Goal: Task Accomplishment & Management: Use online tool/utility

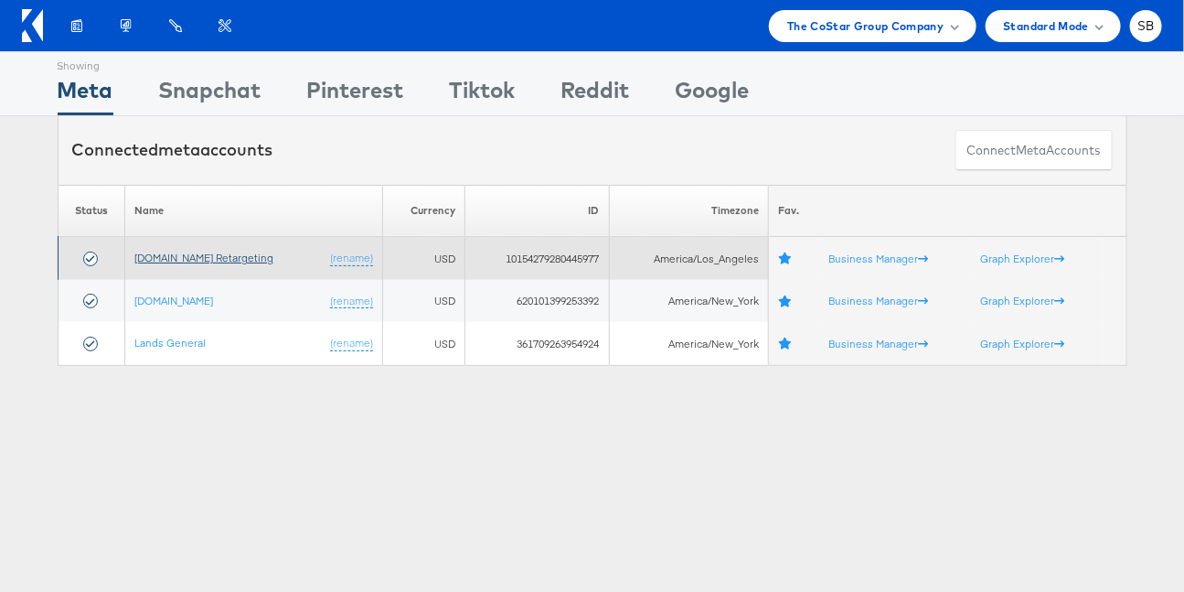
click at [251, 251] on link "[DOMAIN_NAME] Retargeting" at bounding box center [203, 258] width 139 height 14
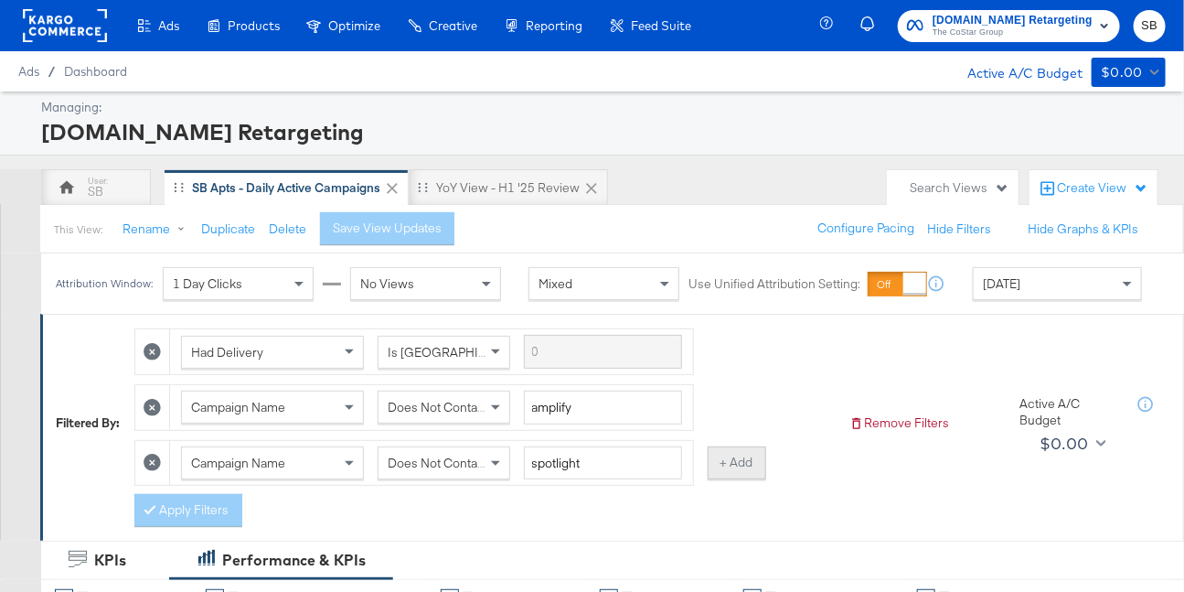
scroll to position [230, 0]
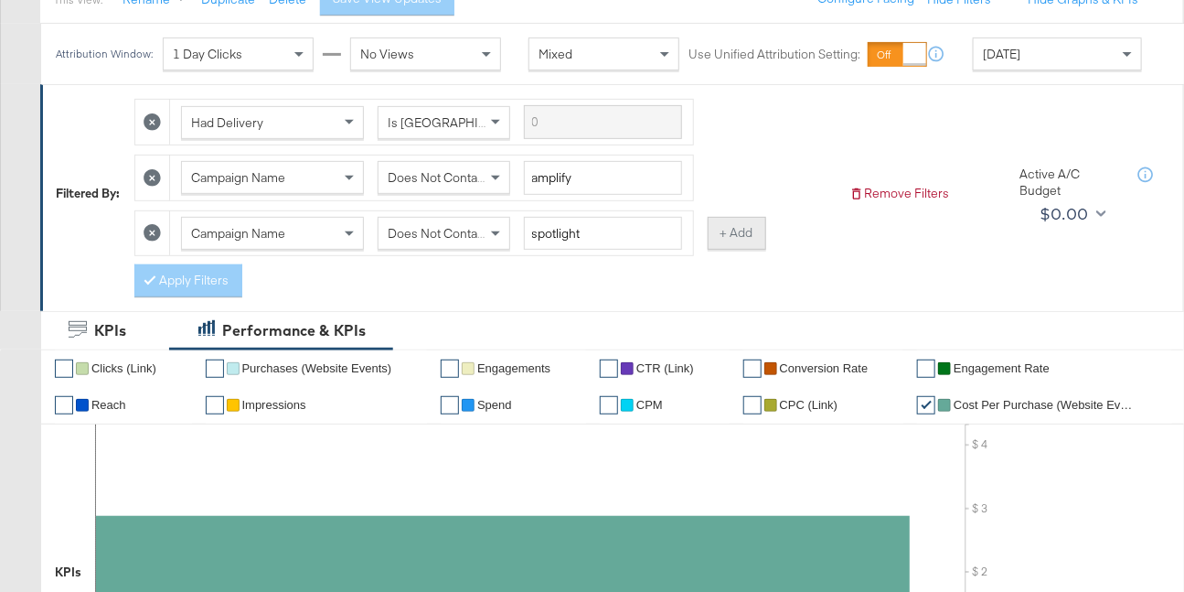
click at [738, 230] on button "+ Add" at bounding box center [737, 233] width 59 height 33
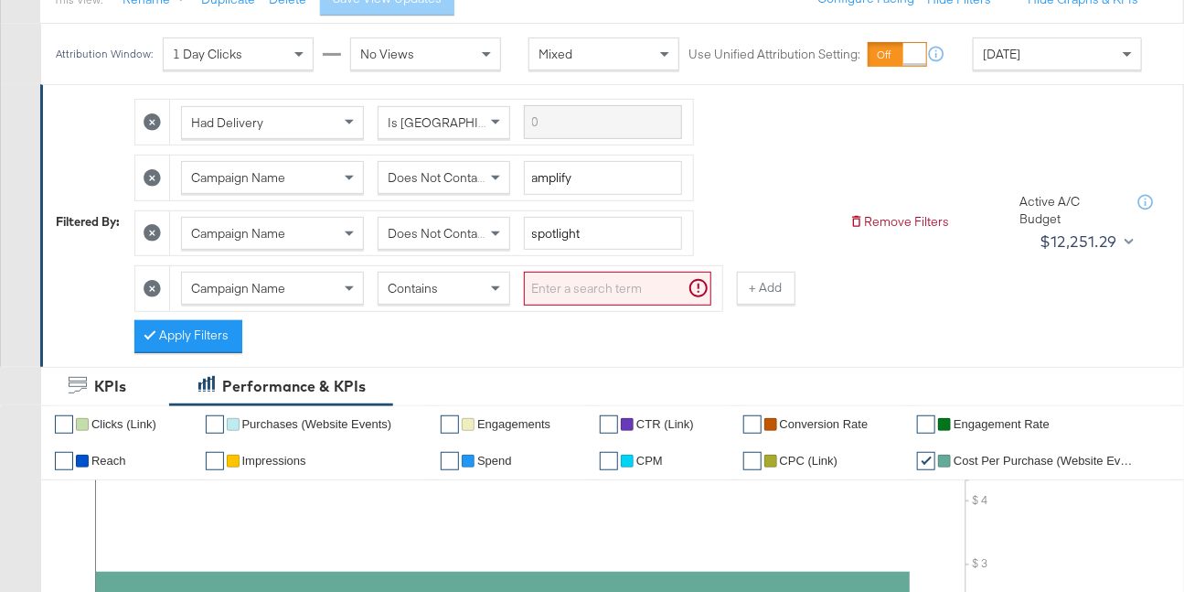
click at [578, 283] on input "search" at bounding box center [618, 289] width 188 height 34
type input "ahl"
drag, startPoint x: 735, startPoint y: 294, endPoint x: 609, endPoint y: 313, distance: 127.7
click at [735, 294] on button "+ Add" at bounding box center [737, 288] width 59 height 33
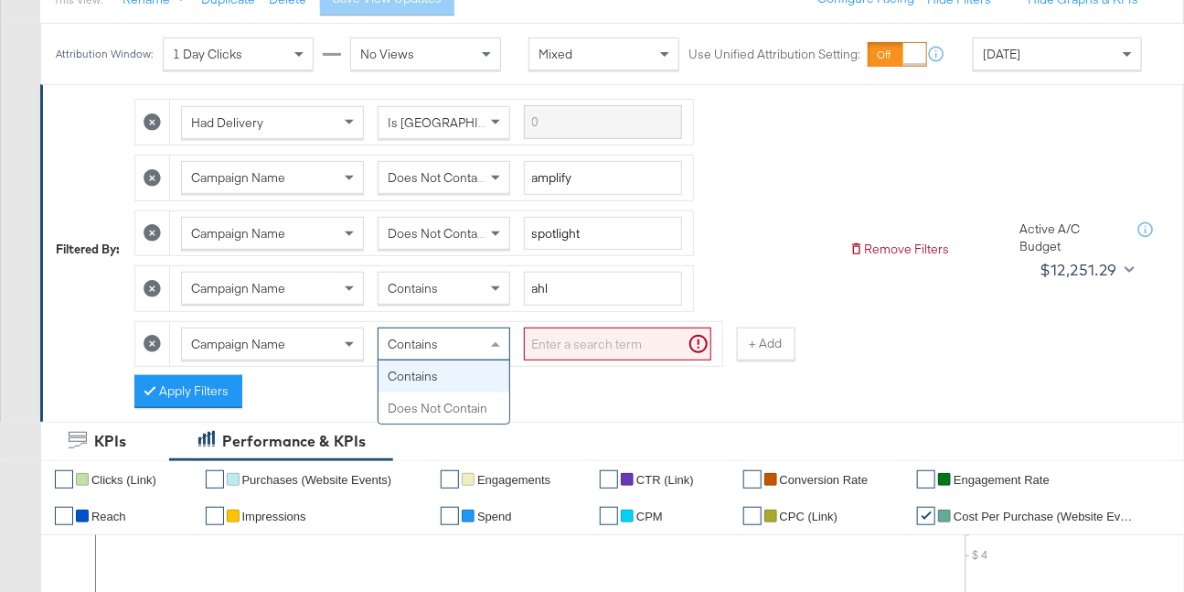
click at [420, 344] on span "Contains" at bounding box center [413, 344] width 50 height 16
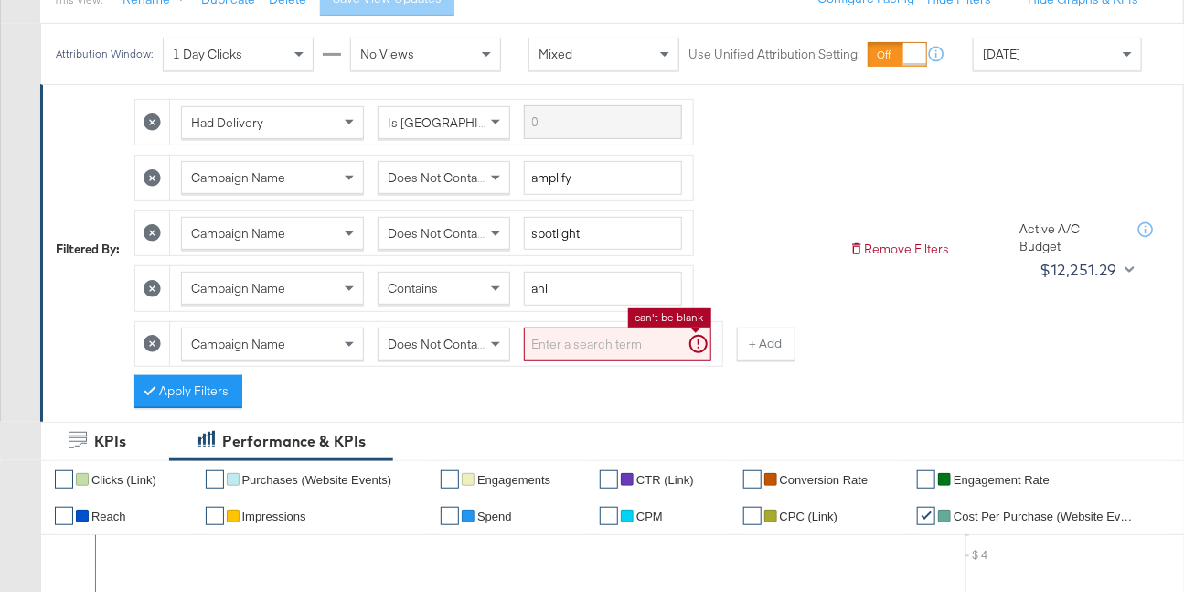
click at [573, 338] on input "search" at bounding box center [618, 344] width 188 height 34
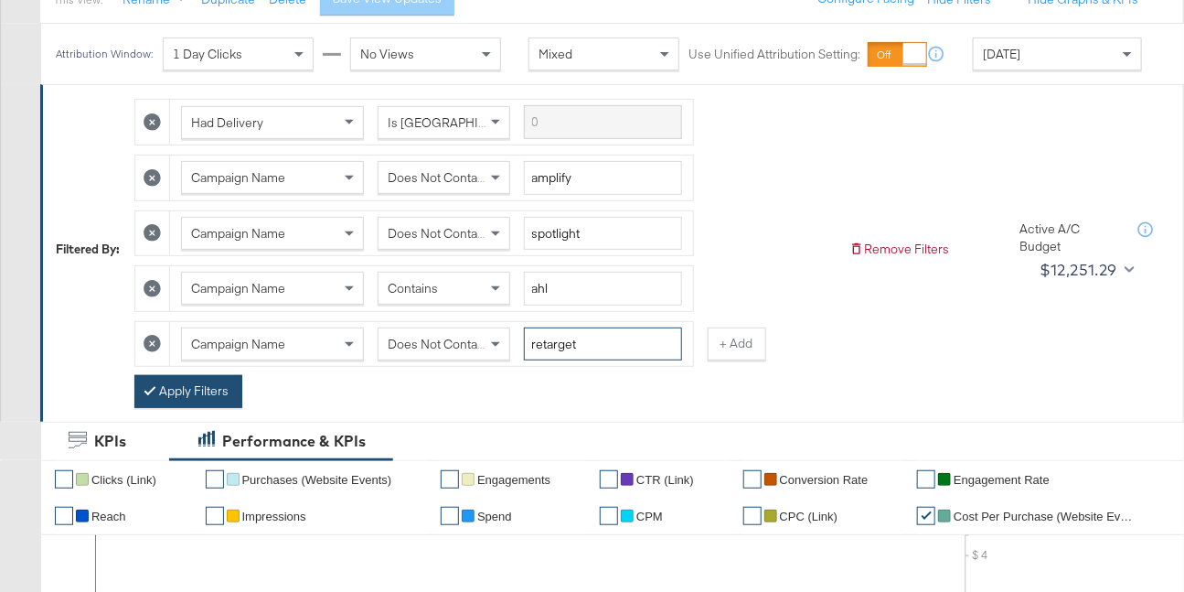
type input "retarget"
click at [200, 390] on button "Apply Filters" at bounding box center [188, 391] width 108 height 33
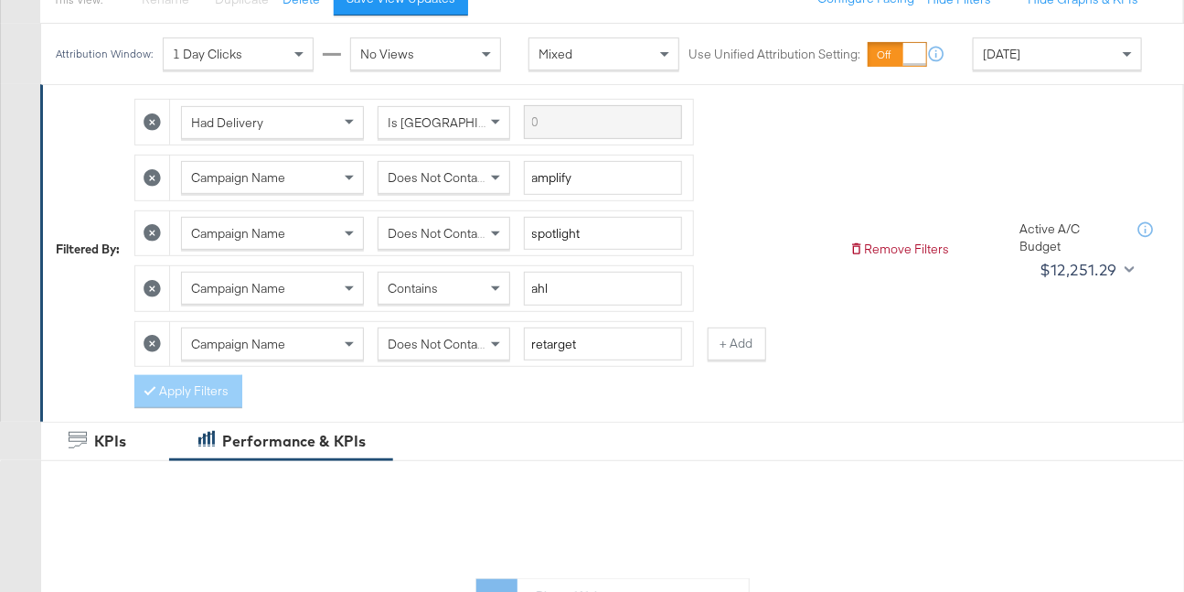
click at [1017, 54] on div "[DATE]" at bounding box center [1057, 53] width 167 height 31
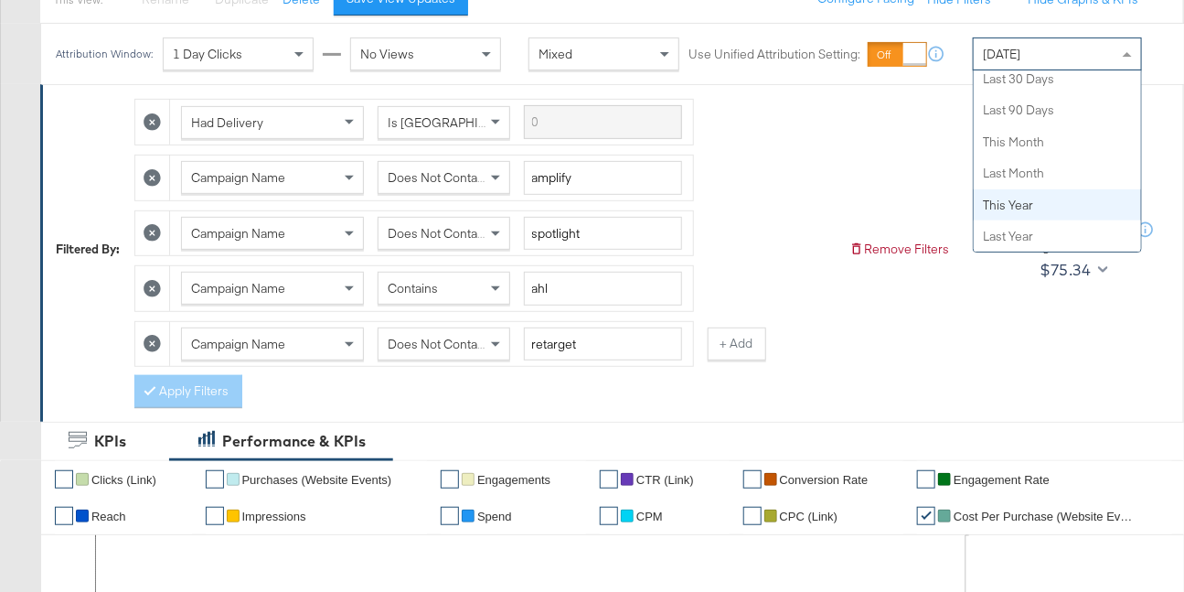
scroll to position [0, 0]
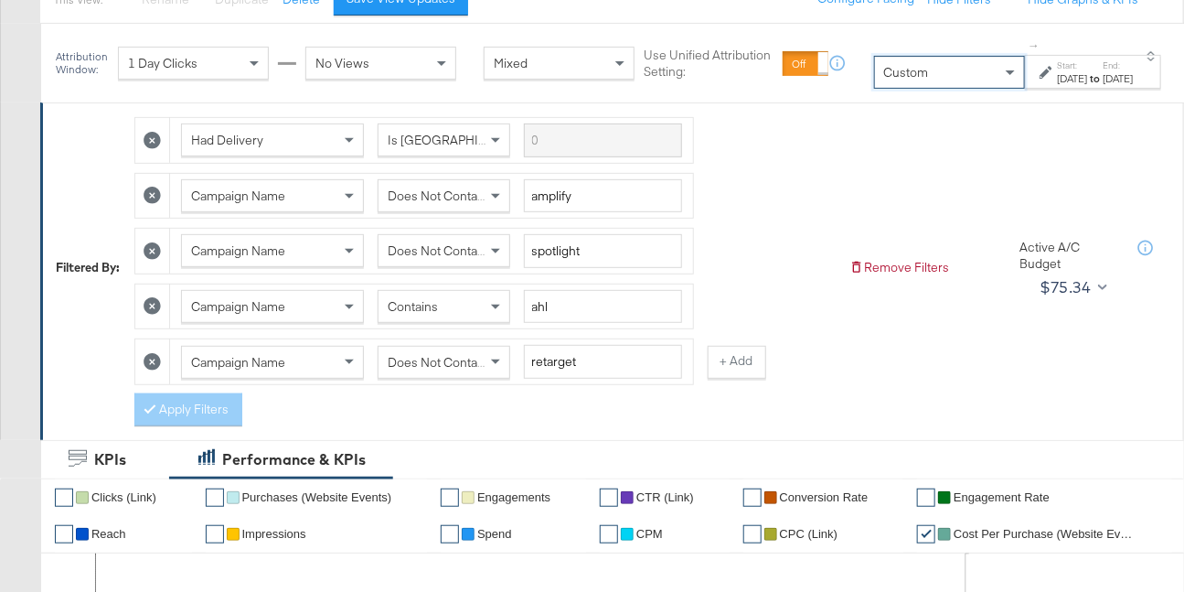
click at [1040, 67] on div "Start: [DATE] to End: [DATE]" at bounding box center [1086, 72] width 93 height 27
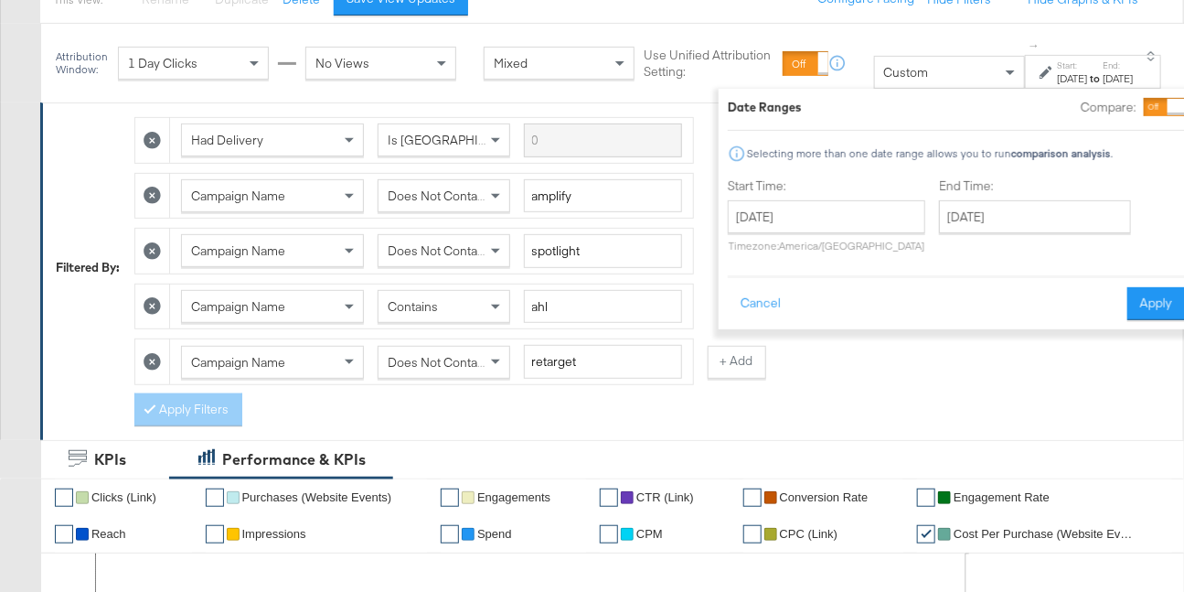
click at [1144, 104] on div at bounding box center [1164, 107] width 41 height 18
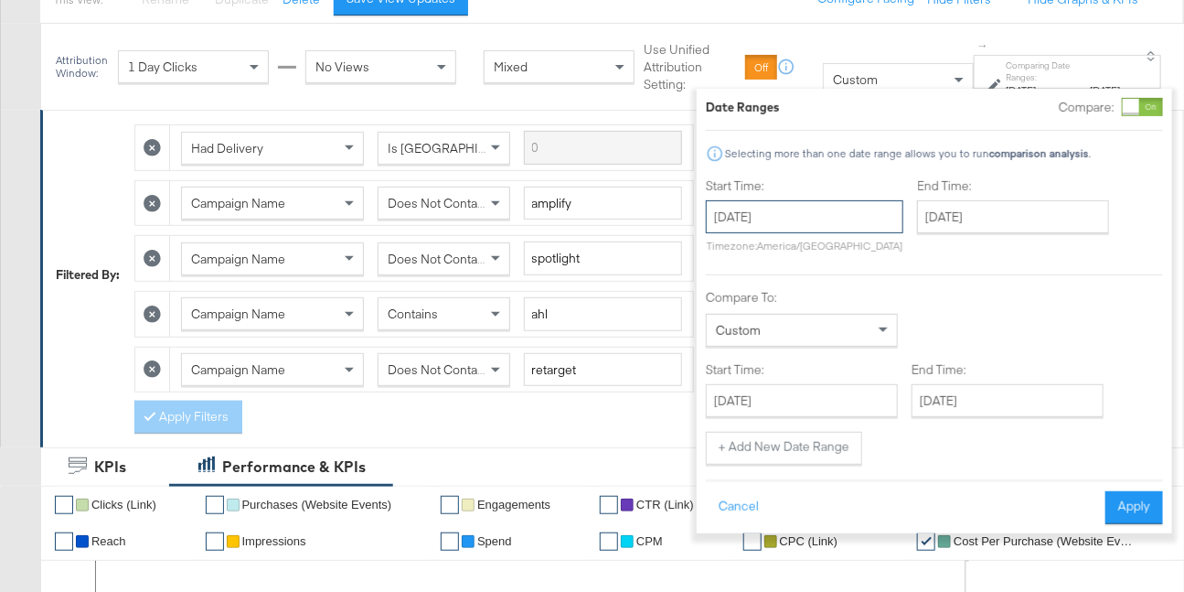
click at [824, 223] on input "[DATE]" at bounding box center [805, 216] width 198 height 33
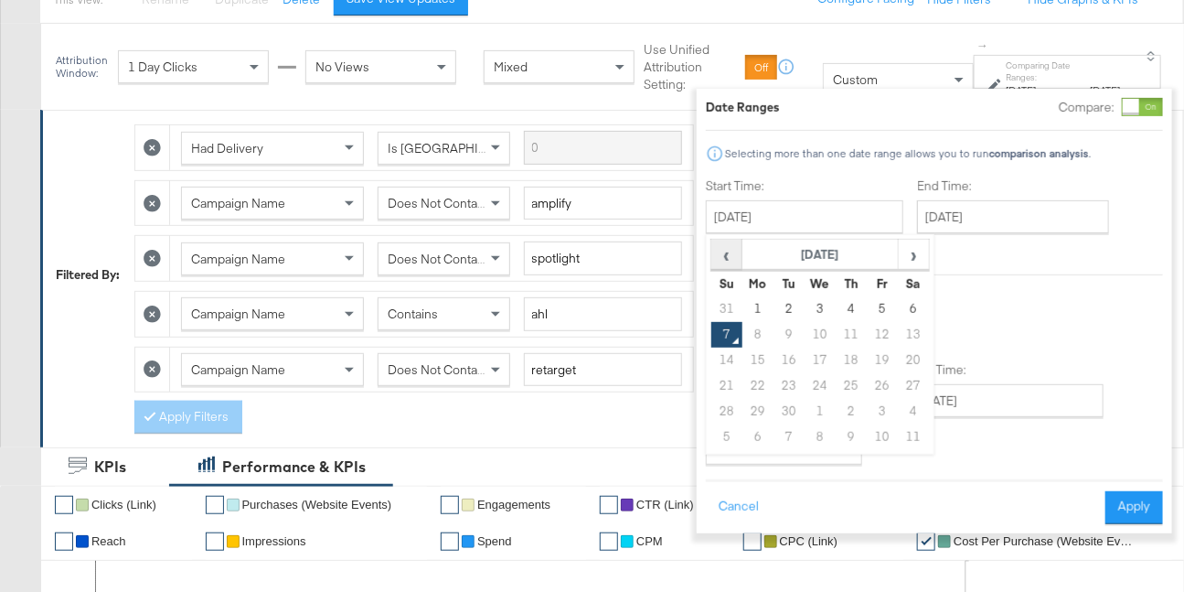
click at [714, 259] on span "‹" at bounding box center [727, 254] width 28 height 27
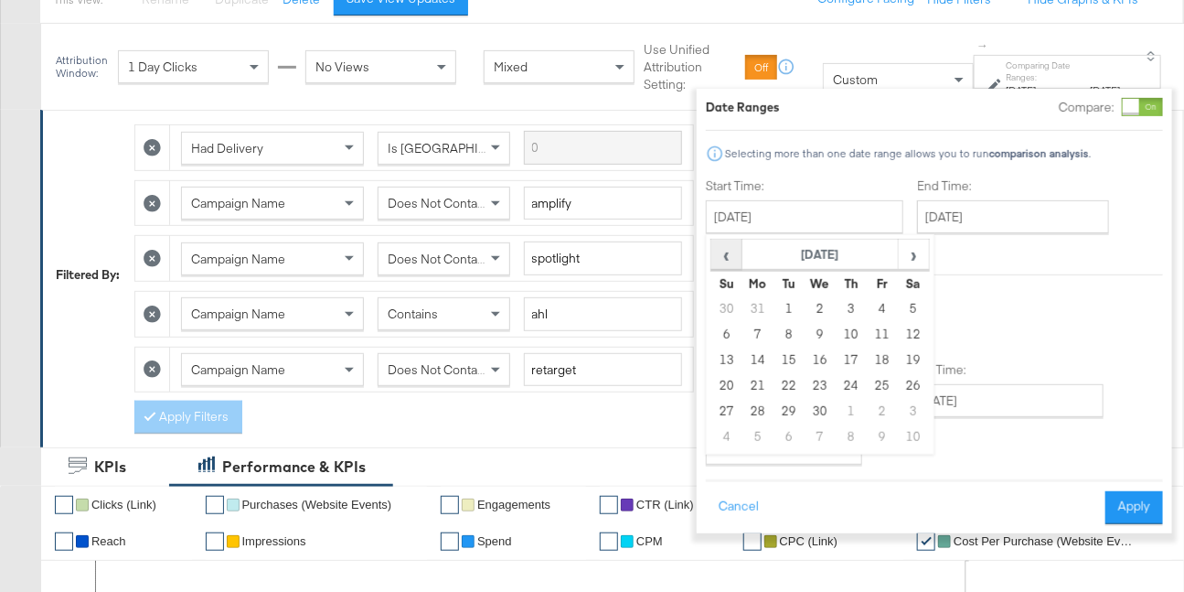
click at [714, 259] on span "‹" at bounding box center [727, 254] width 28 height 27
click at [805, 311] on td "1" at bounding box center [820, 309] width 31 height 26
type input "[DATE]"
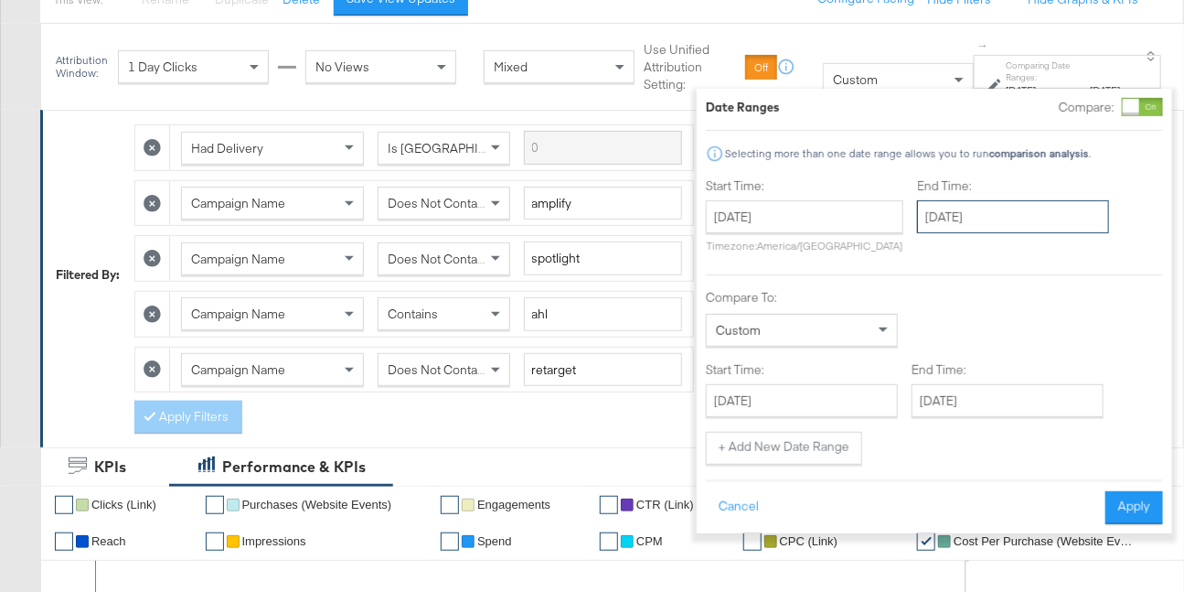
click at [948, 220] on input "[DATE]" at bounding box center [1013, 216] width 192 height 33
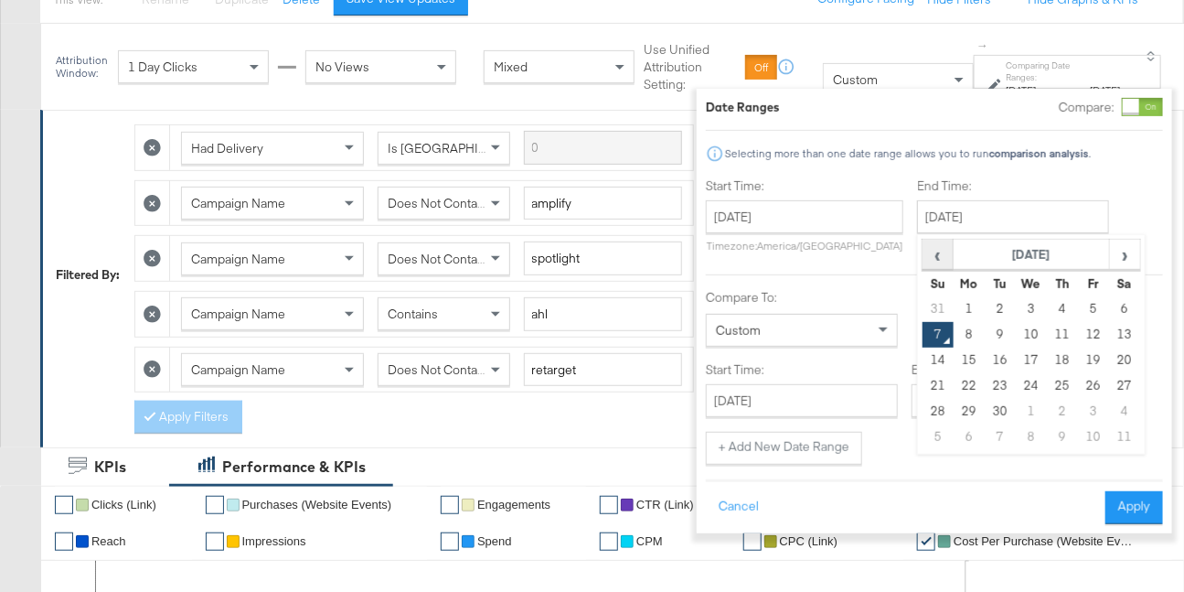
click at [925, 255] on span "‹" at bounding box center [938, 254] width 28 height 27
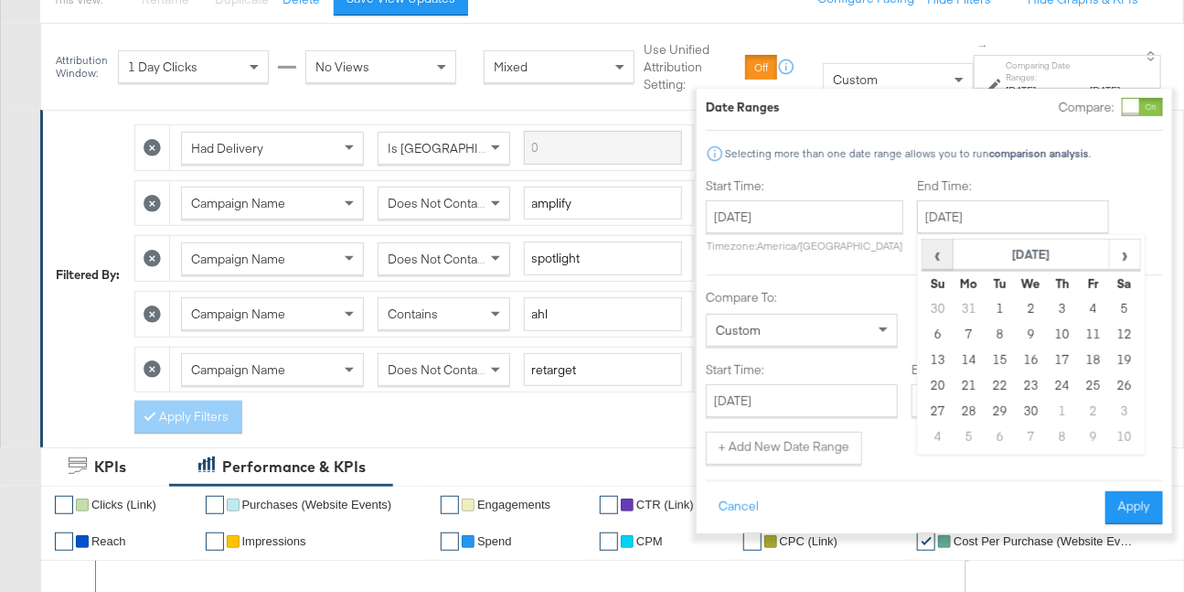
click at [925, 255] on span "‹" at bounding box center [938, 254] width 28 height 27
click at [954, 437] on td "31" at bounding box center [969, 437] width 31 height 26
type input "[DATE]"
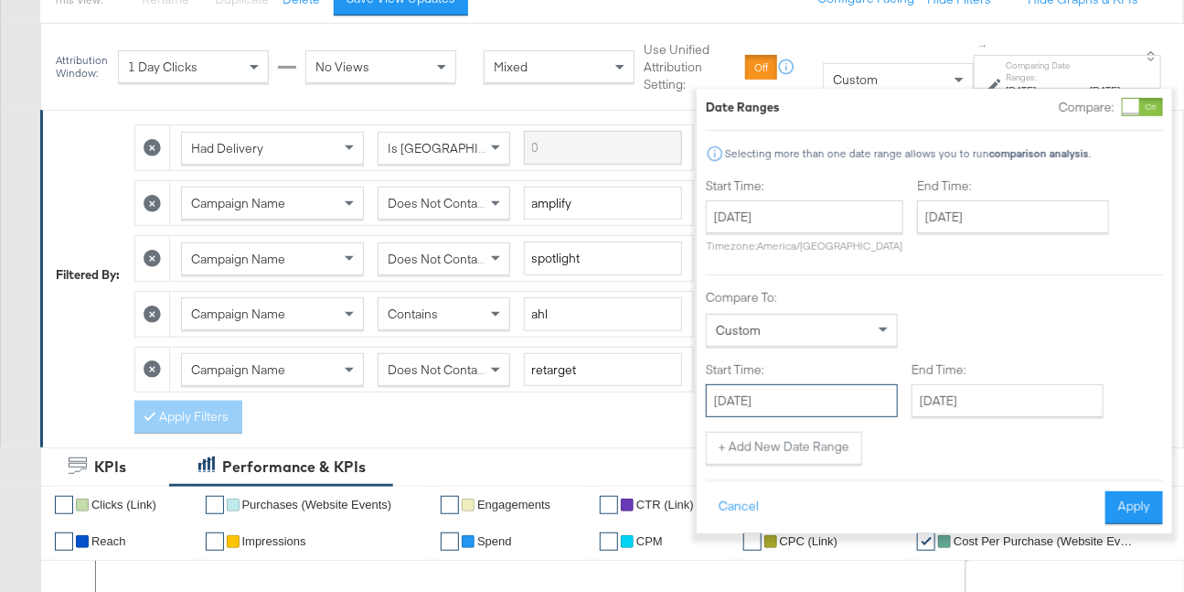
click at [793, 390] on input "[DATE]" at bounding box center [802, 400] width 192 height 33
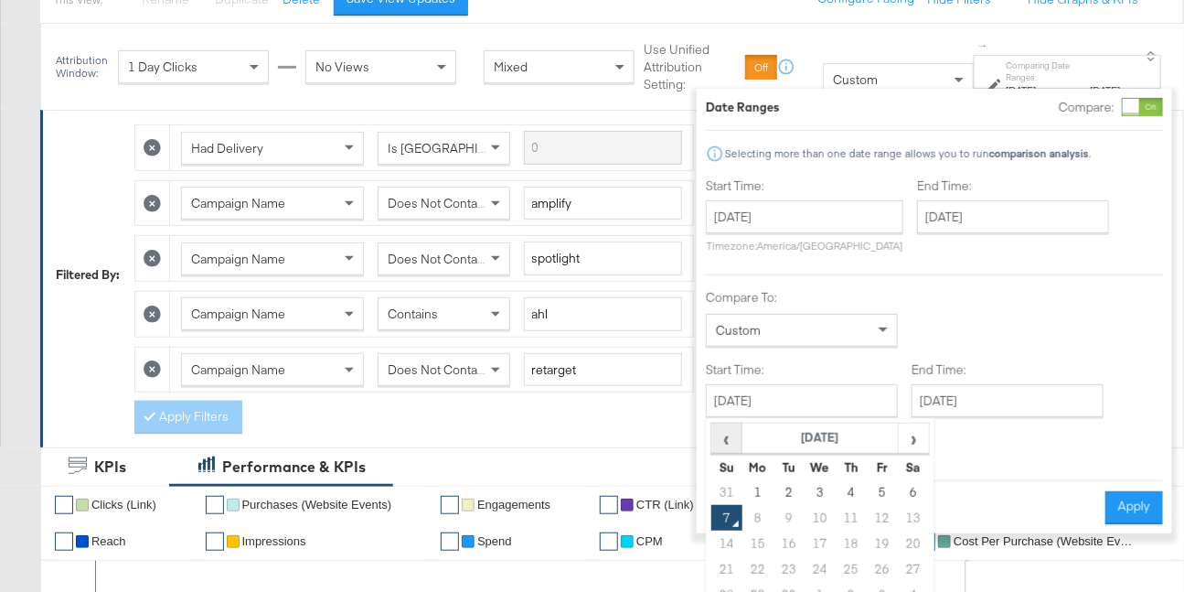
click at [724, 437] on span "‹" at bounding box center [727, 437] width 28 height 27
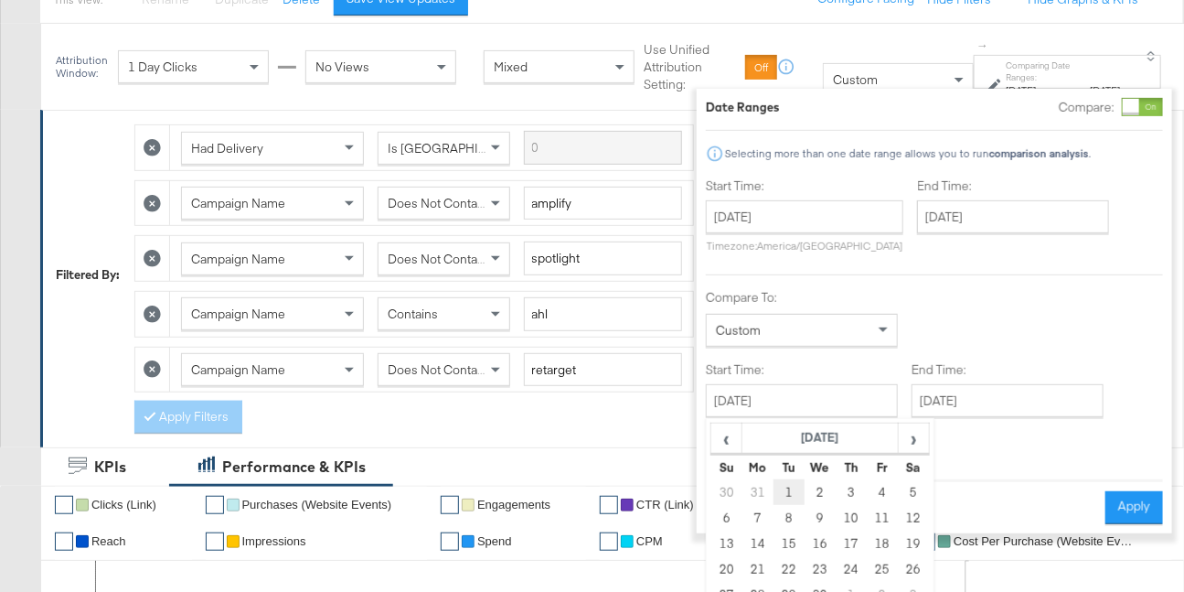
click at [776, 498] on td "1" at bounding box center [789, 492] width 31 height 26
type input "[DATE]"
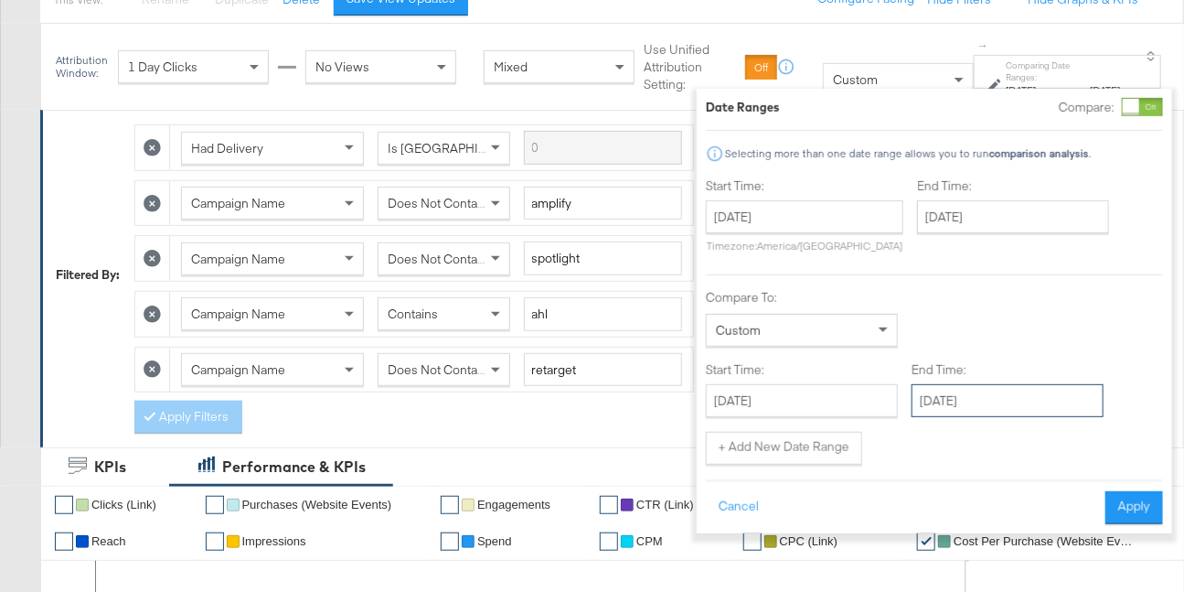
click at [949, 405] on input "[DATE]" at bounding box center [1008, 400] width 192 height 33
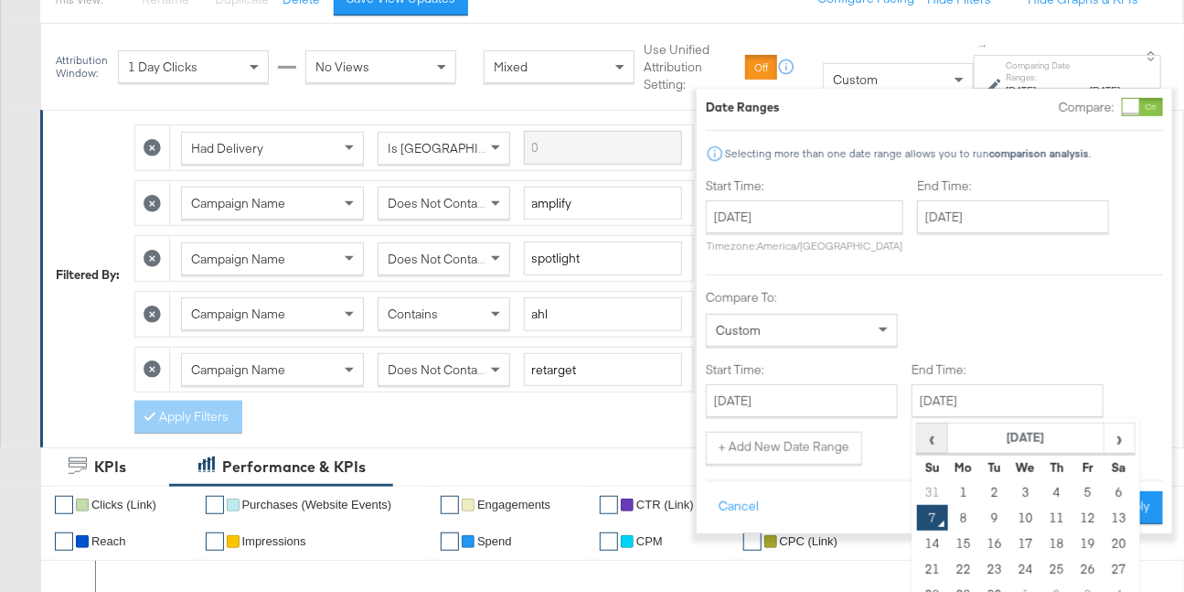
click at [933, 439] on span "‹" at bounding box center [932, 437] width 28 height 27
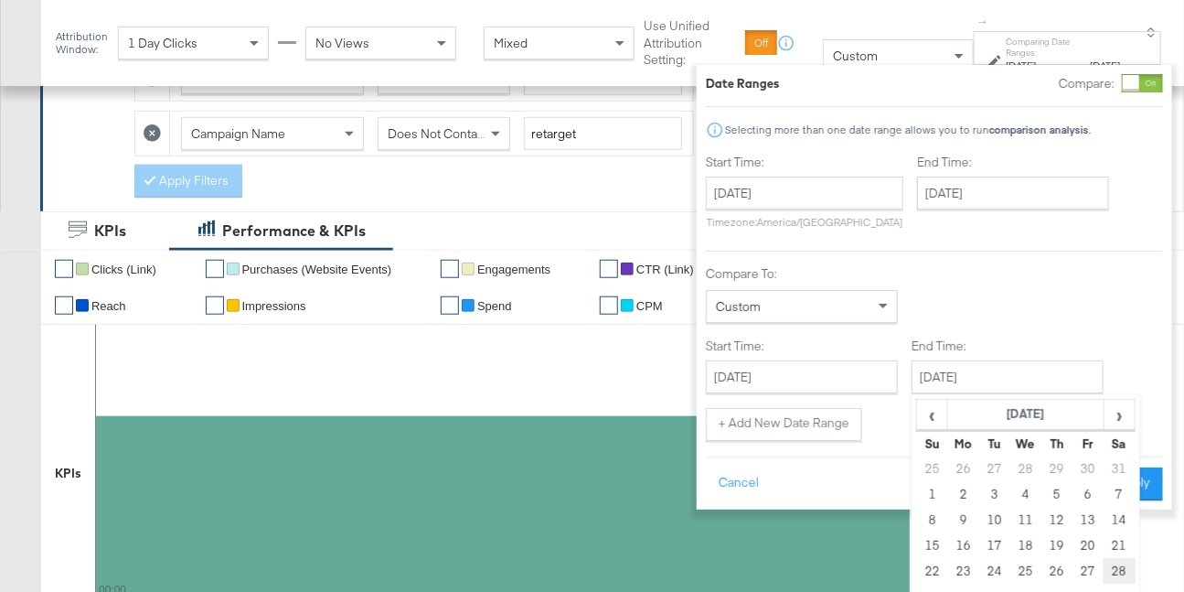
scroll to position [476, 0]
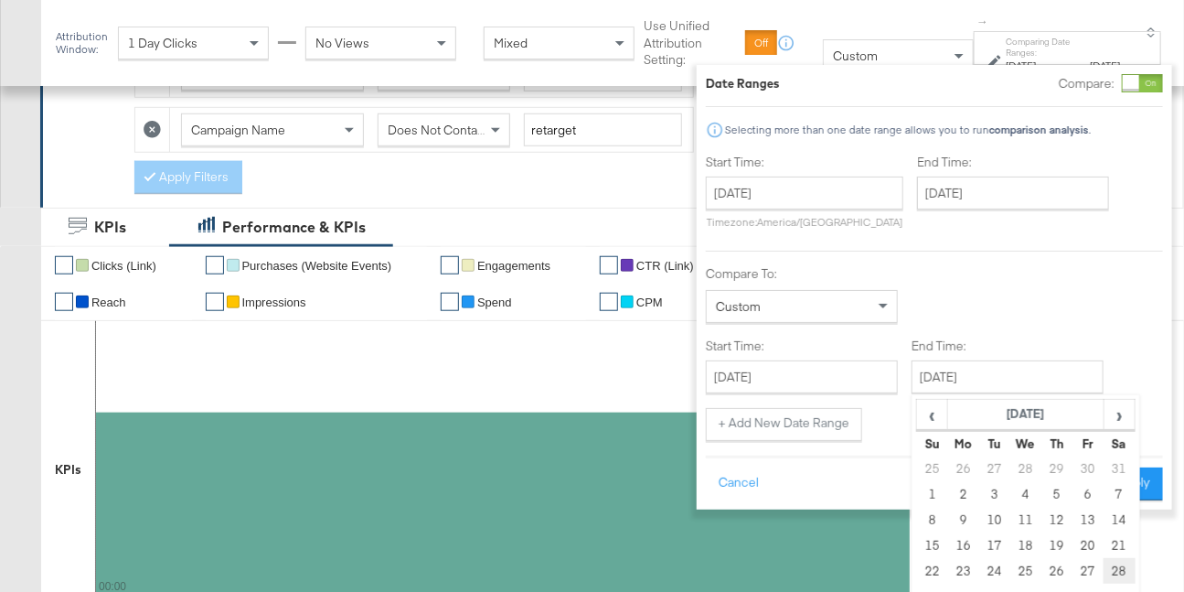
click at [1114, 574] on td "28" at bounding box center [1120, 571] width 31 height 26
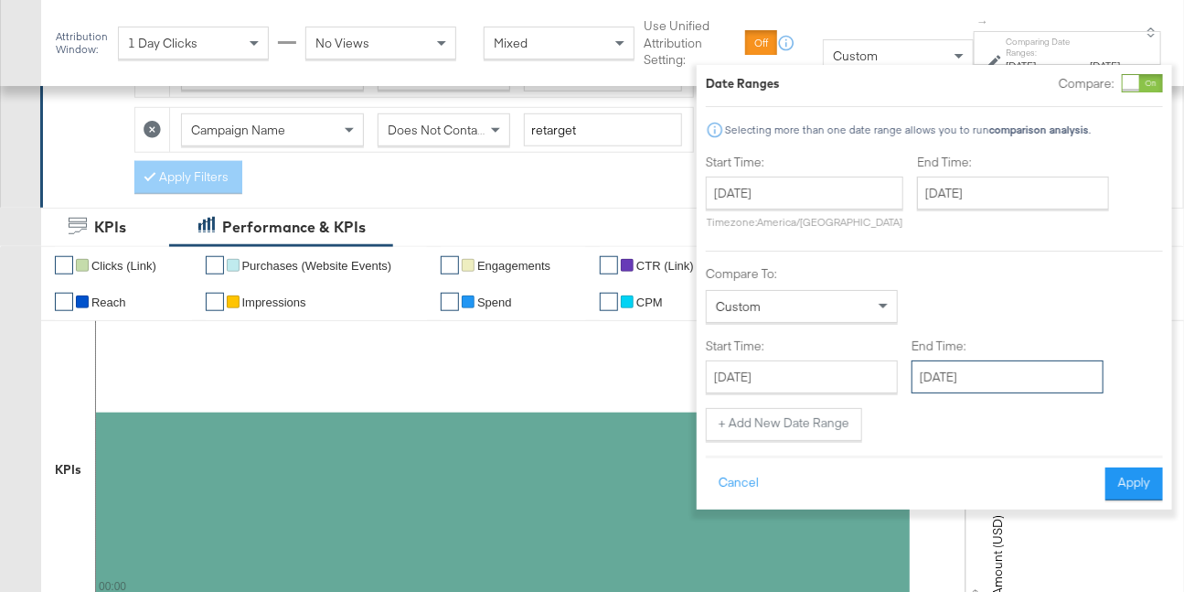
click at [991, 378] on input "[DATE]" at bounding box center [1008, 376] width 192 height 33
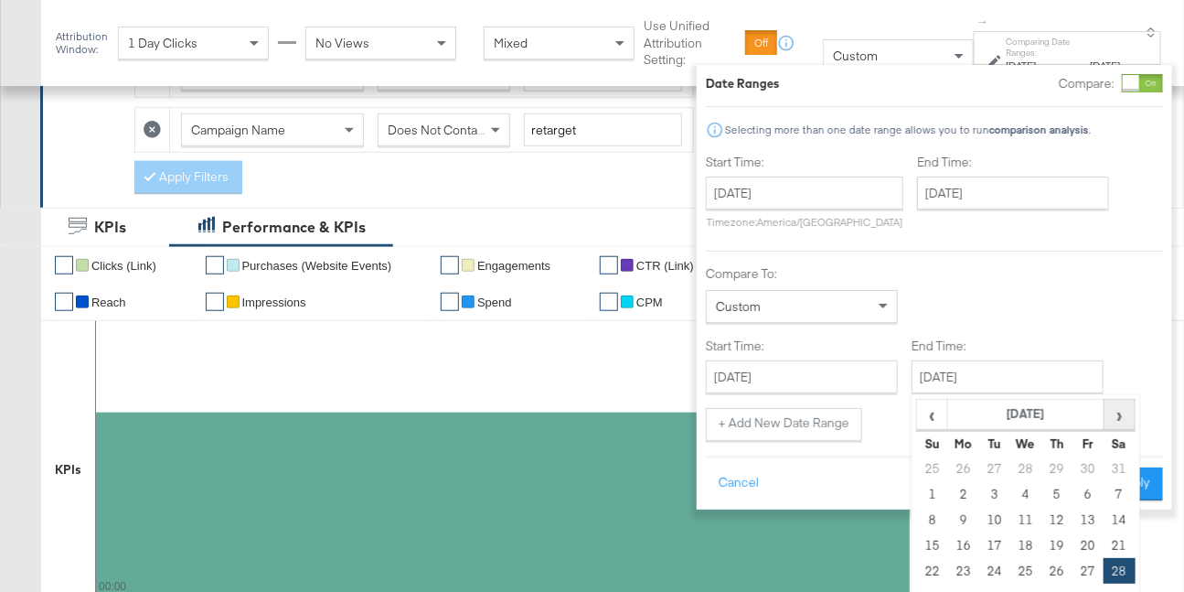
click at [1106, 413] on span "›" at bounding box center [1120, 414] width 28 height 27
click at [948, 465] on td "30" at bounding box center [963, 468] width 31 height 26
type input "[DATE]"
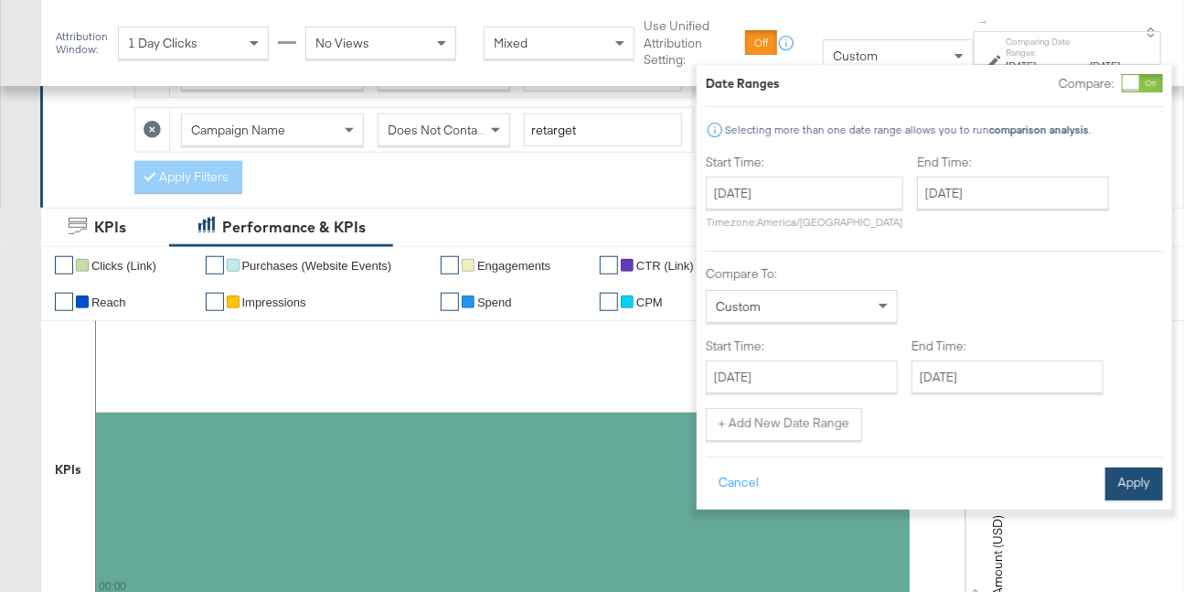
click at [1125, 485] on button "Apply" at bounding box center [1135, 483] width 58 height 33
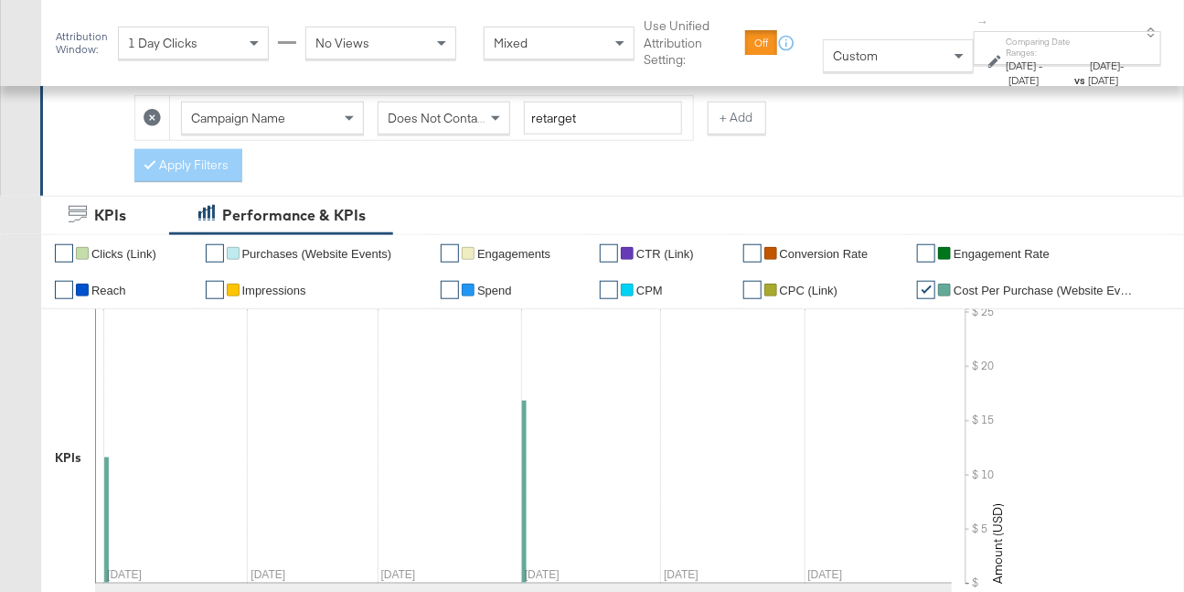
scroll to position [398, 0]
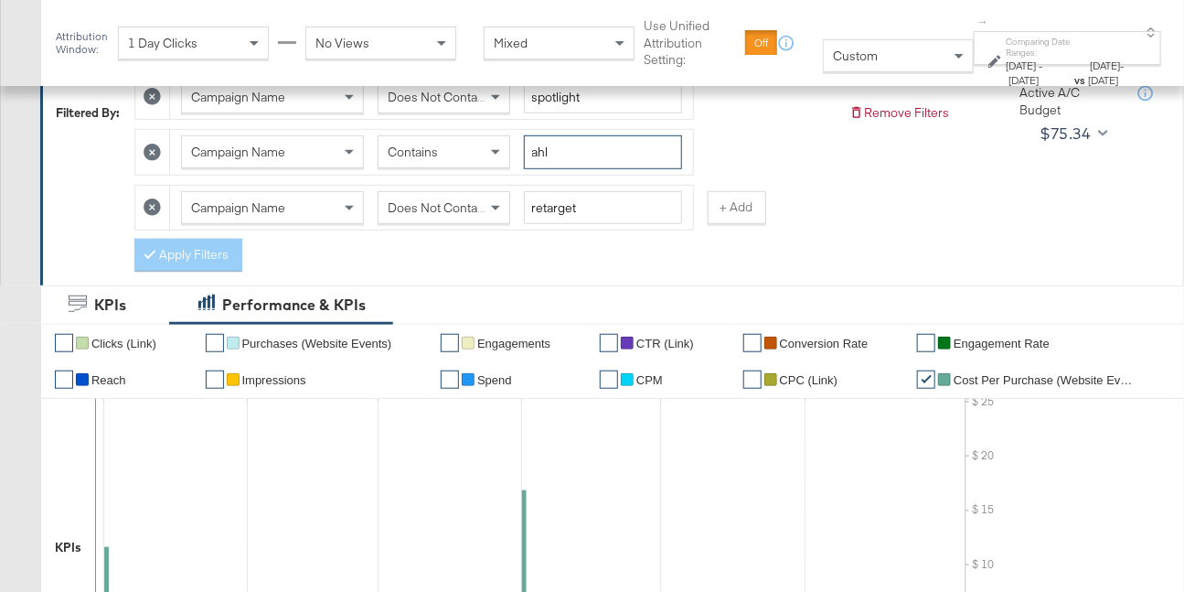
click at [557, 150] on input "ahl" at bounding box center [603, 152] width 158 height 34
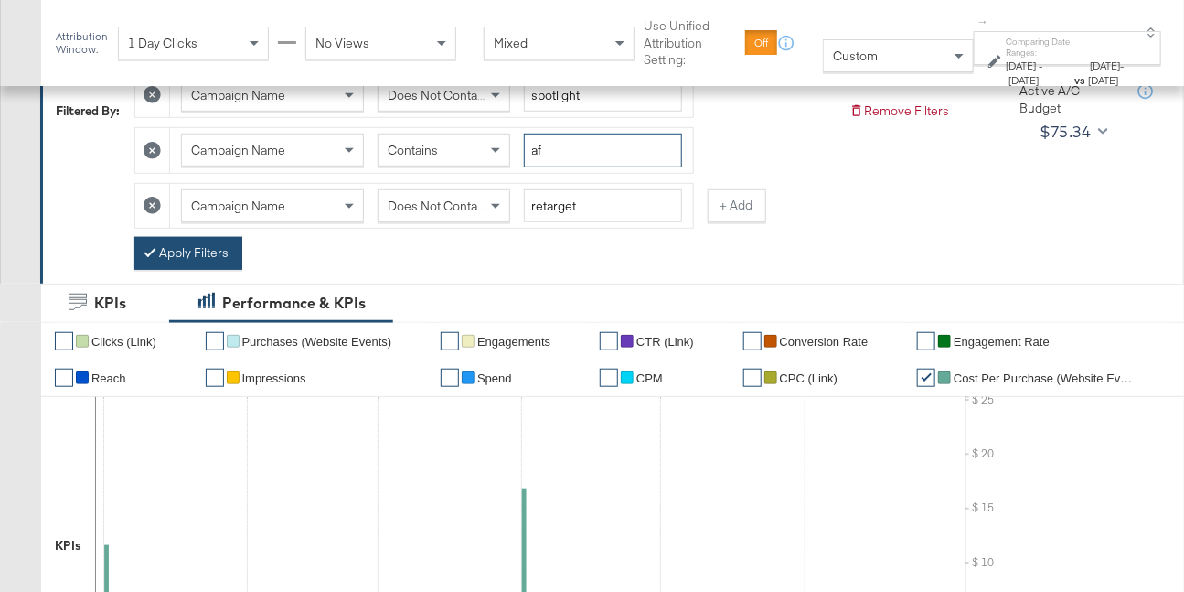
type input "af_"
click at [212, 247] on button "Apply Filters" at bounding box center [188, 253] width 108 height 33
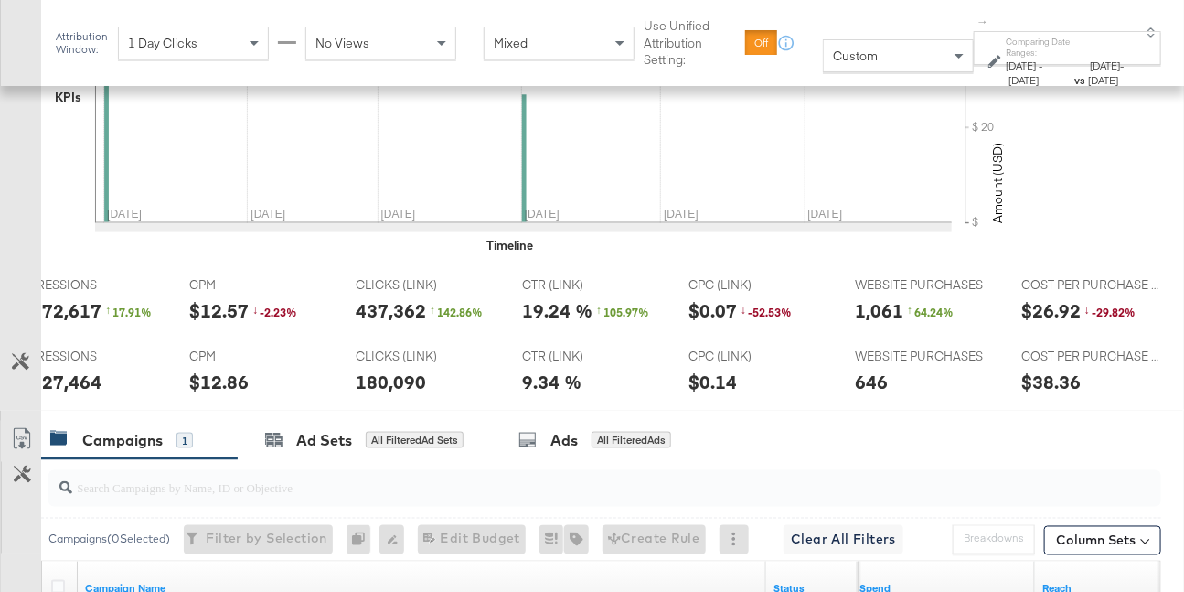
scroll to position [0, 585]
